Goal: Information Seeking & Learning: Learn about a topic

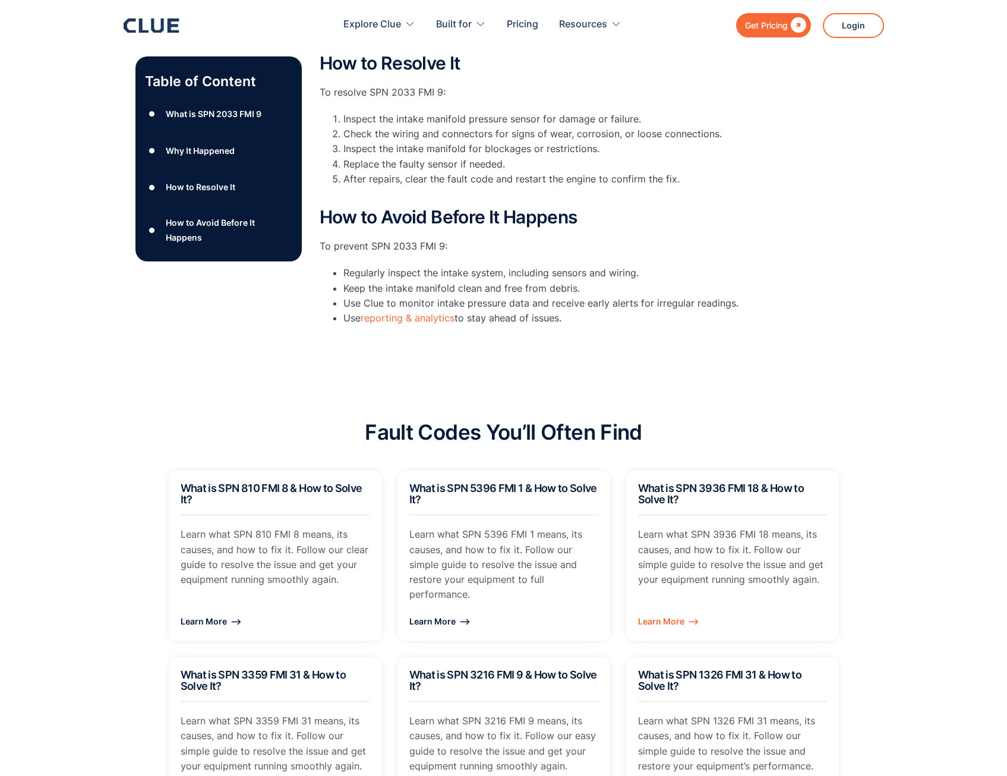
scroll to position [594, 0]
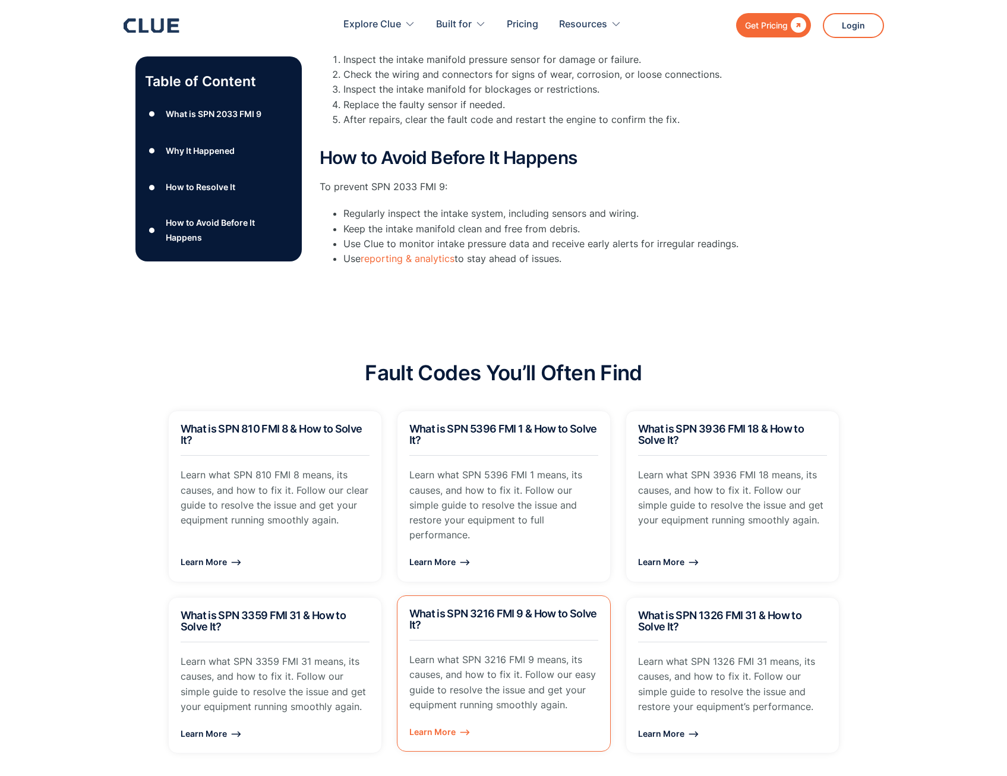
click at [473, 690] on p "Learn what SPN 3216 FMI 9 means, its causes, and how to fix it. Follow our easy…" at bounding box center [503, 682] width 189 height 60
